Goal: Information Seeking & Learning: Learn about a topic

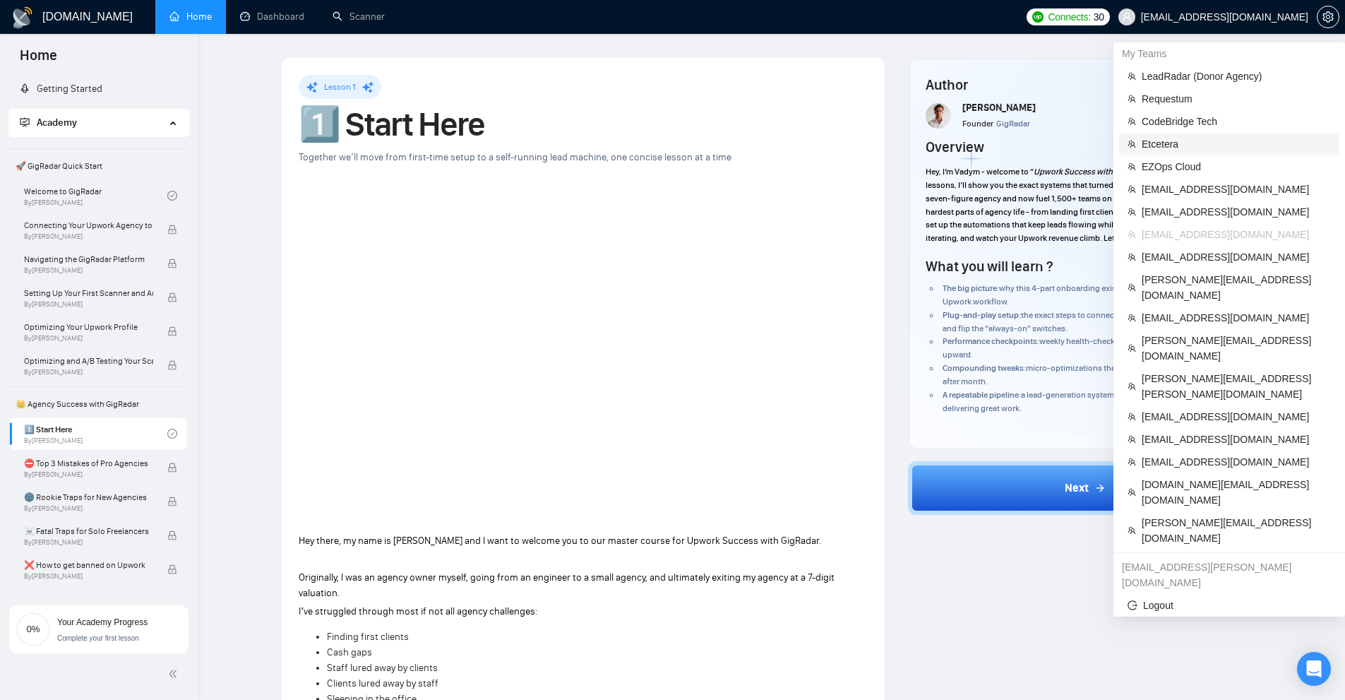
click at [1189, 148] on span "Etcetera" at bounding box center [1236, 144] width 189 height 16
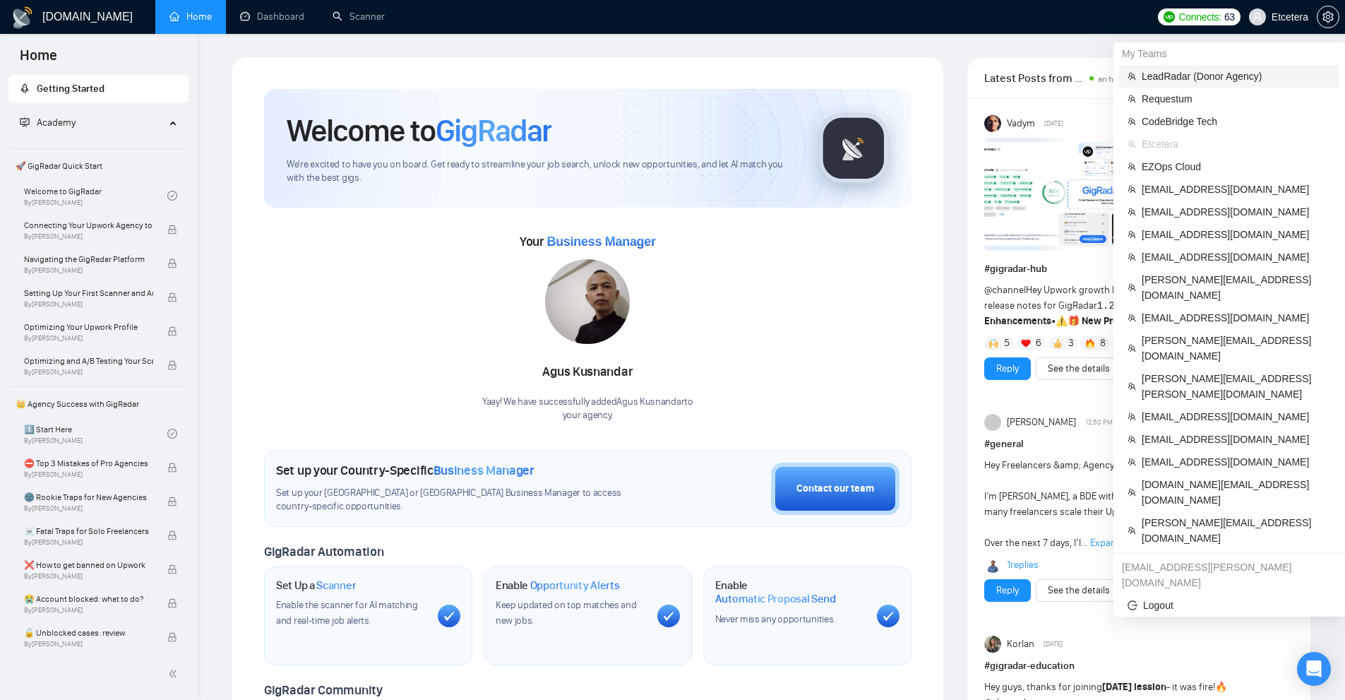
click at [1211, 78] on span "LeadRadar (Donor Agency)" at bounding box center [1236, 76] width 189 height 16
